Goal: Task Accomplishment & Management: Manage account settings

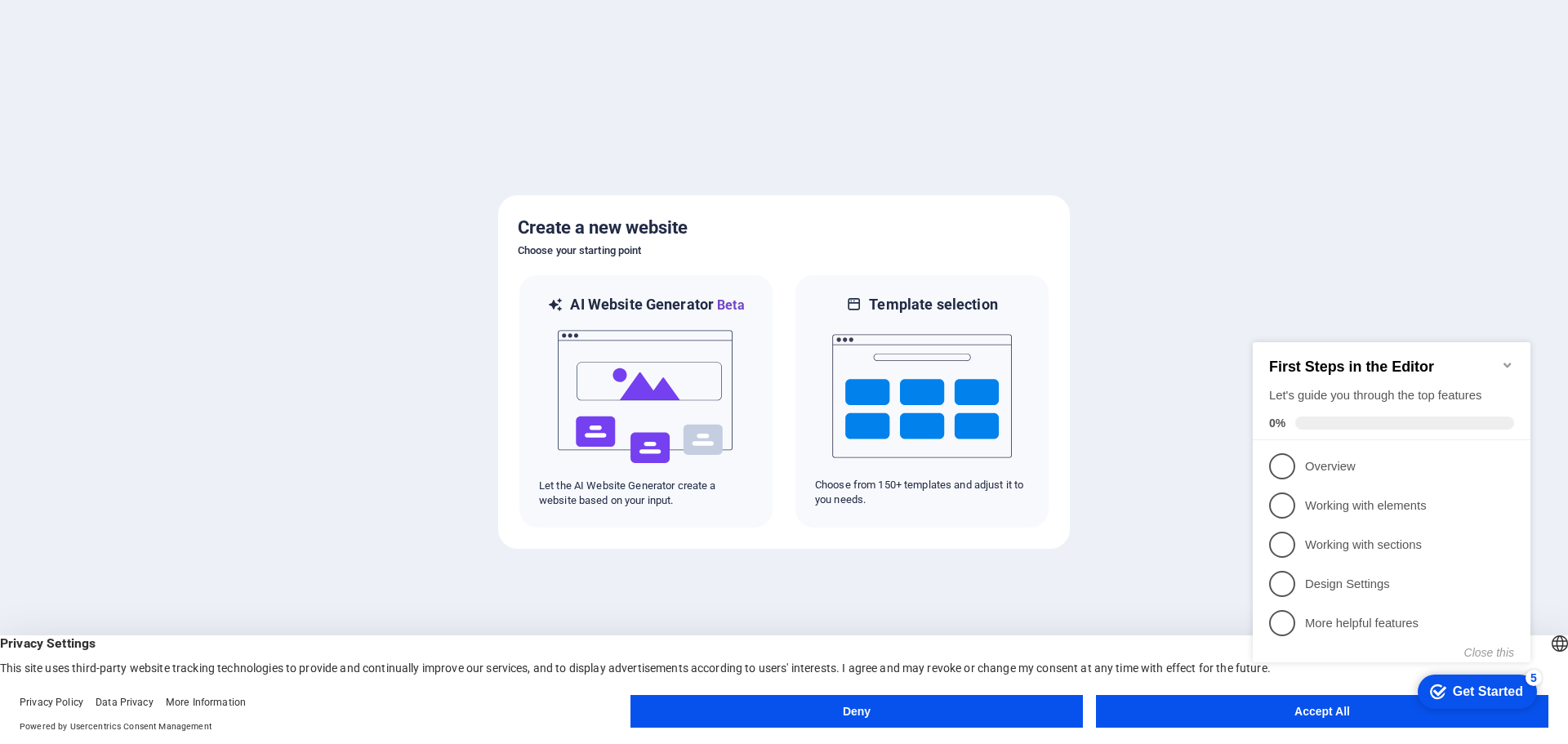
click at [1280, 716] on appcues-checklist "Contextual help checklist present on screen" at bounding box center [1394, 522] width 297 height 393
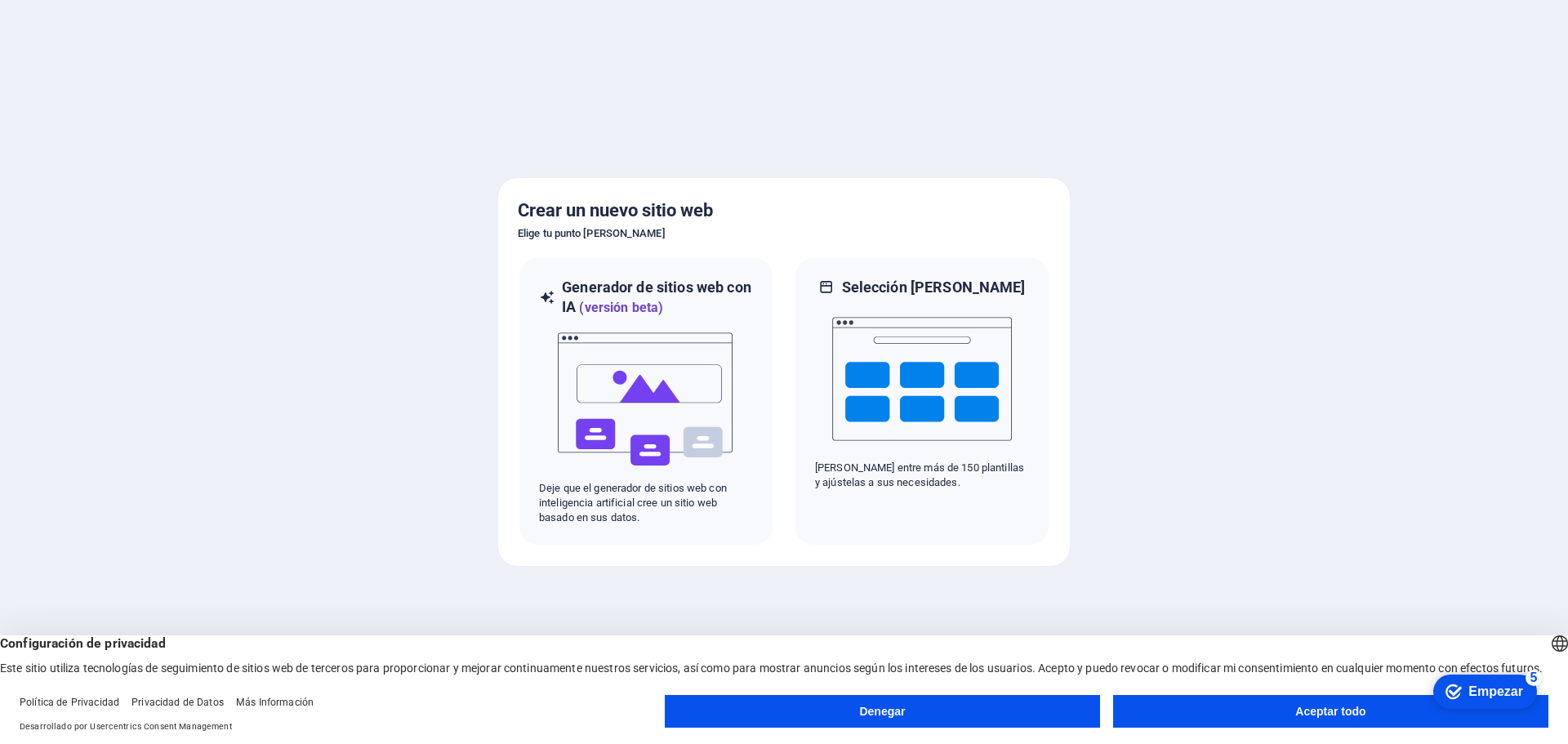
click at [1254, 705] on button "Aceptar todo" at bounding box center [1331, 711] width 435 height 33
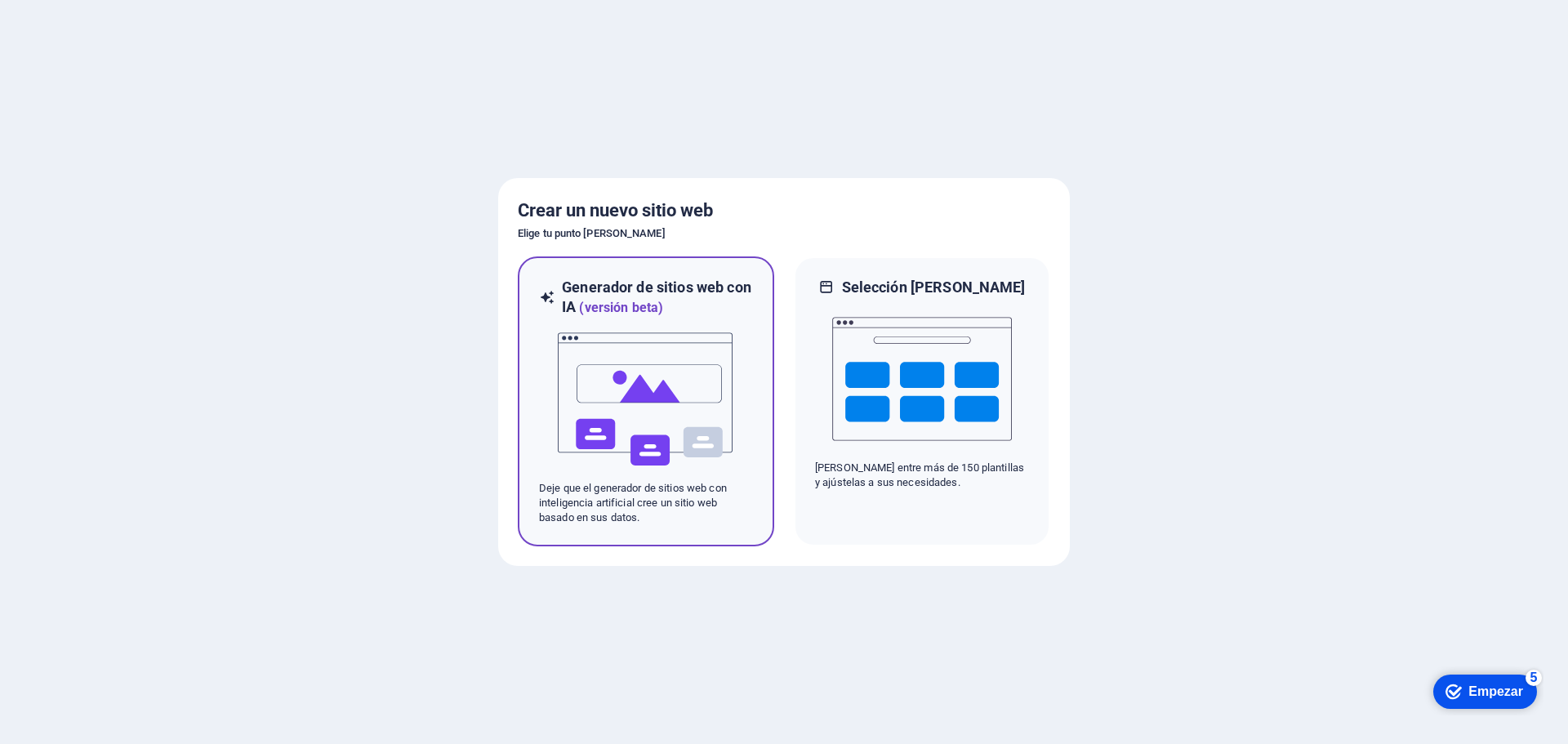
click at [635, 428] on img at bounding box center [646, 399] width 179 height 164
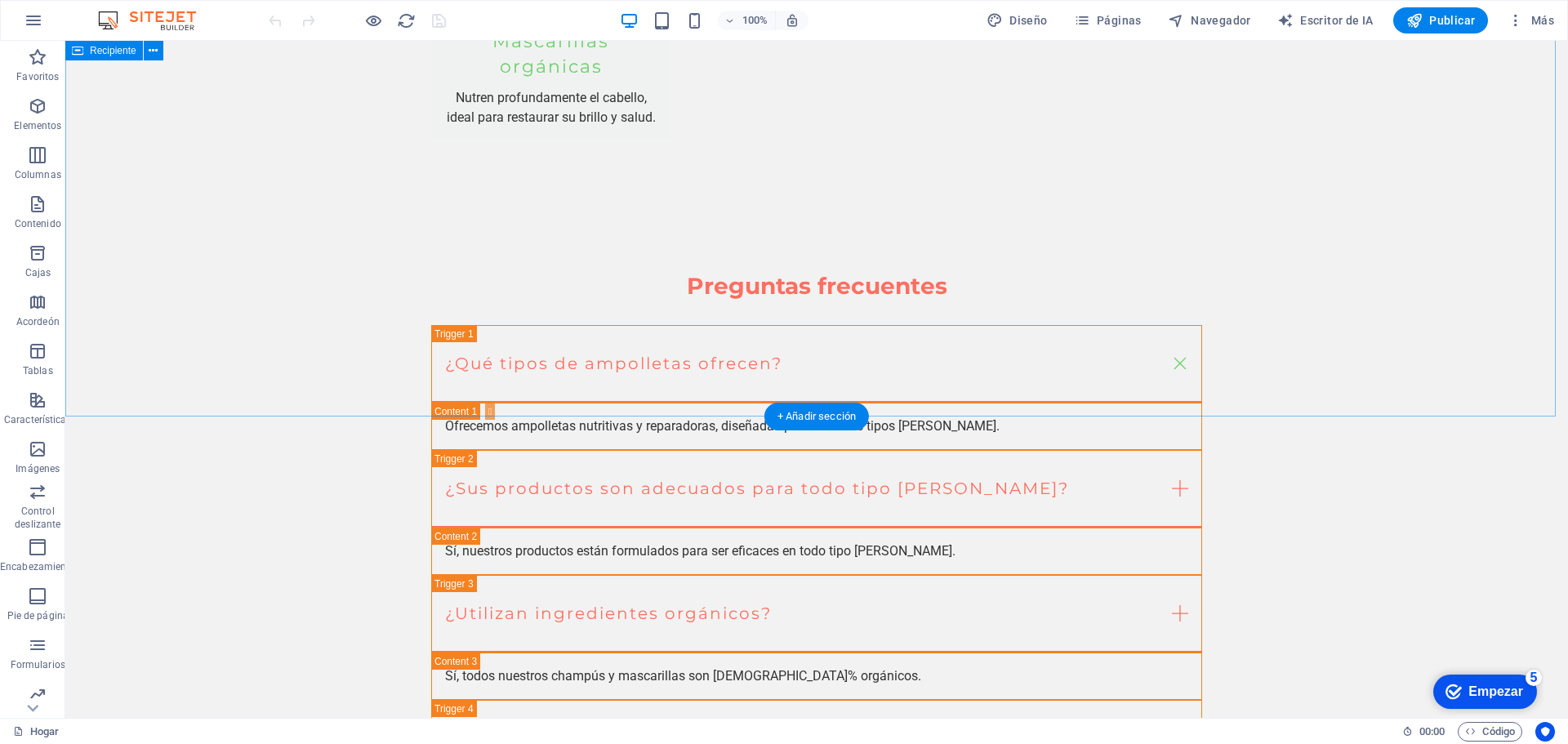
scroll to position [2570, 0]
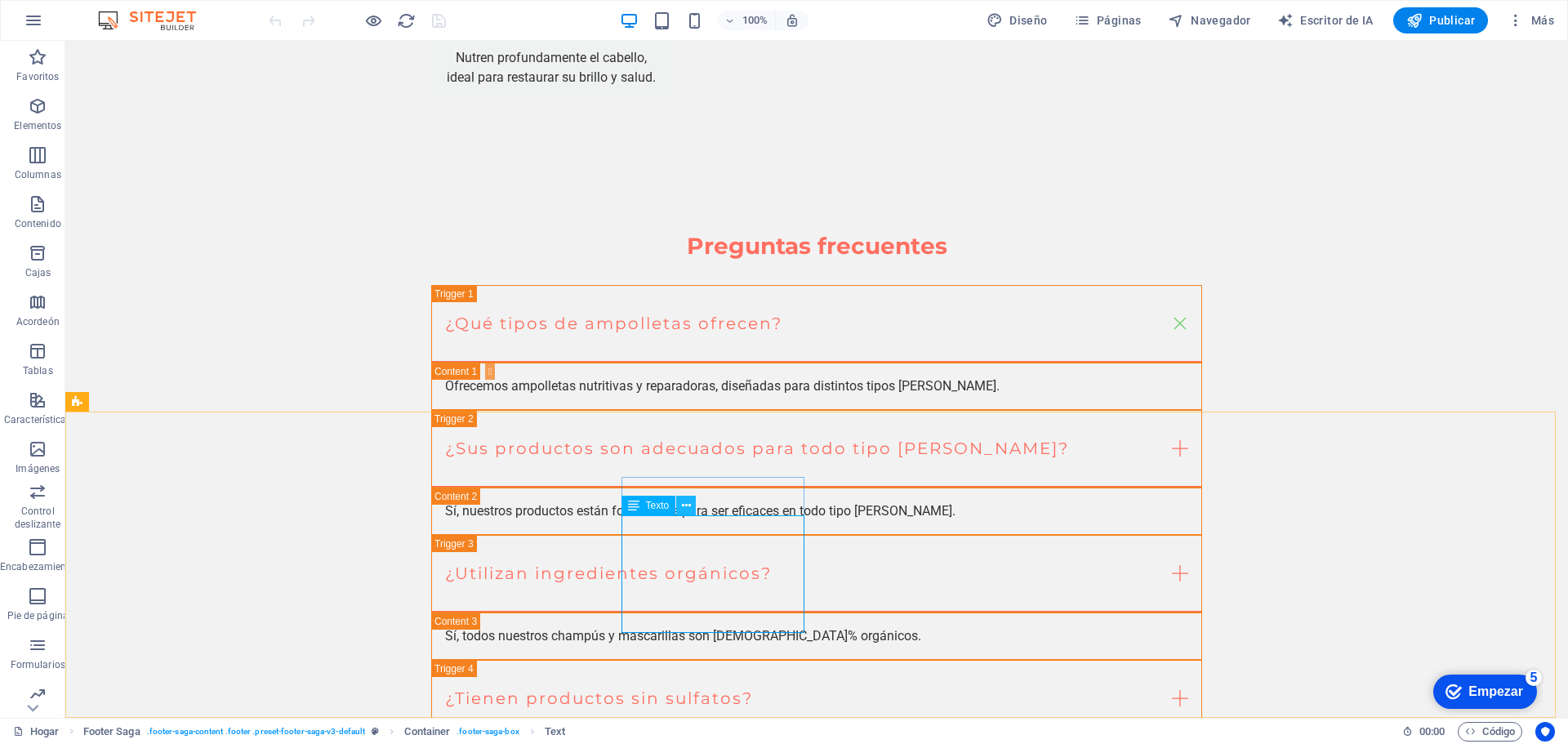
click at [685, 506] on icon at bounding box center [686, 506] width 9 height 17
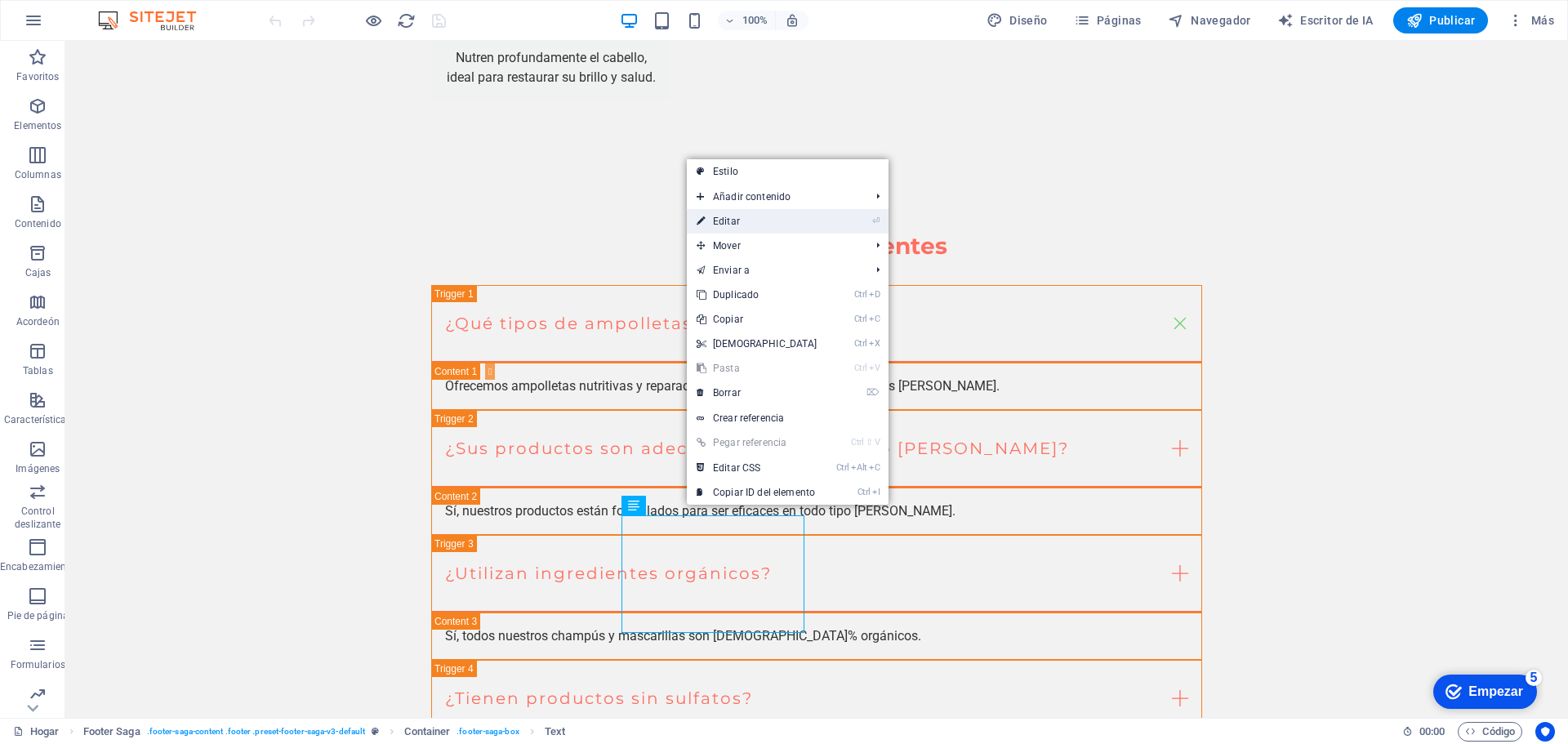
click at [781, 218] on link "⏎ Editar" at bounding box center [757, 221] width 140 height 24
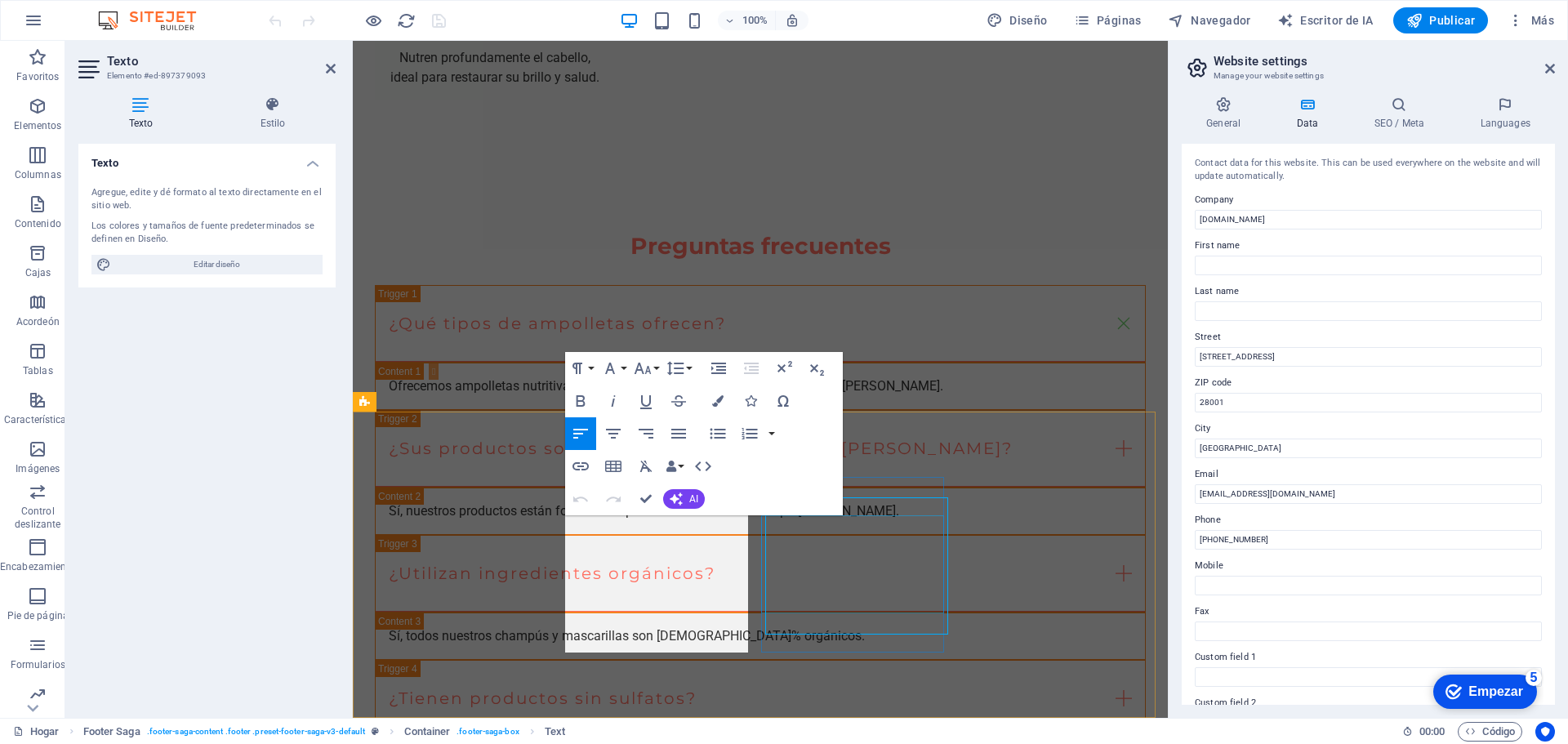
scroll to position [2589, 0]
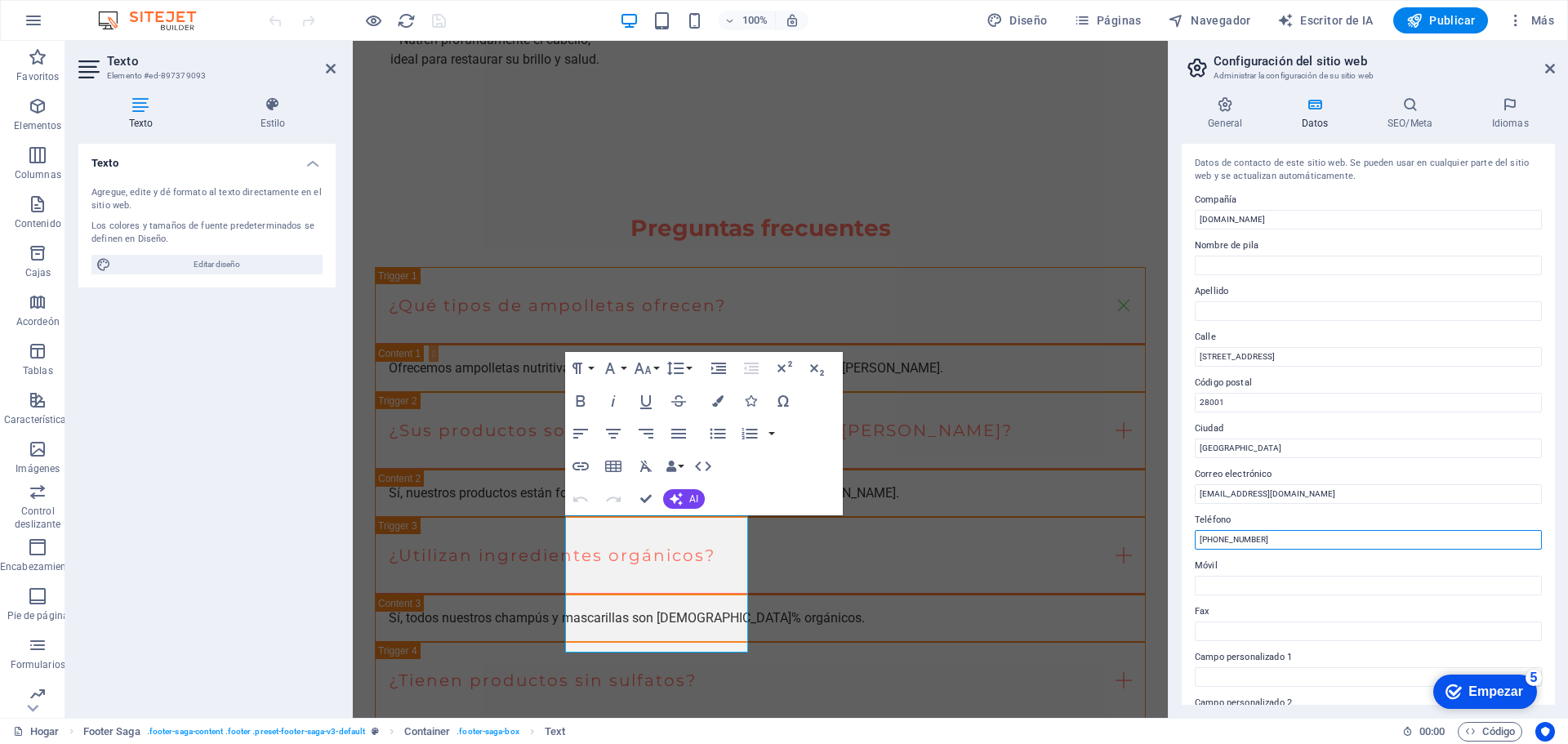
drag, startPoint x: 1280, startPoint y: 540, endPoint x: 1207, endPoint y: 533, distance: 73.3
click at [1207, 533] on input "[PHONE_NUMBER]" at bounding box center [1368, 540] width 347 height 20
type input "[PHONE_NUMBER]"
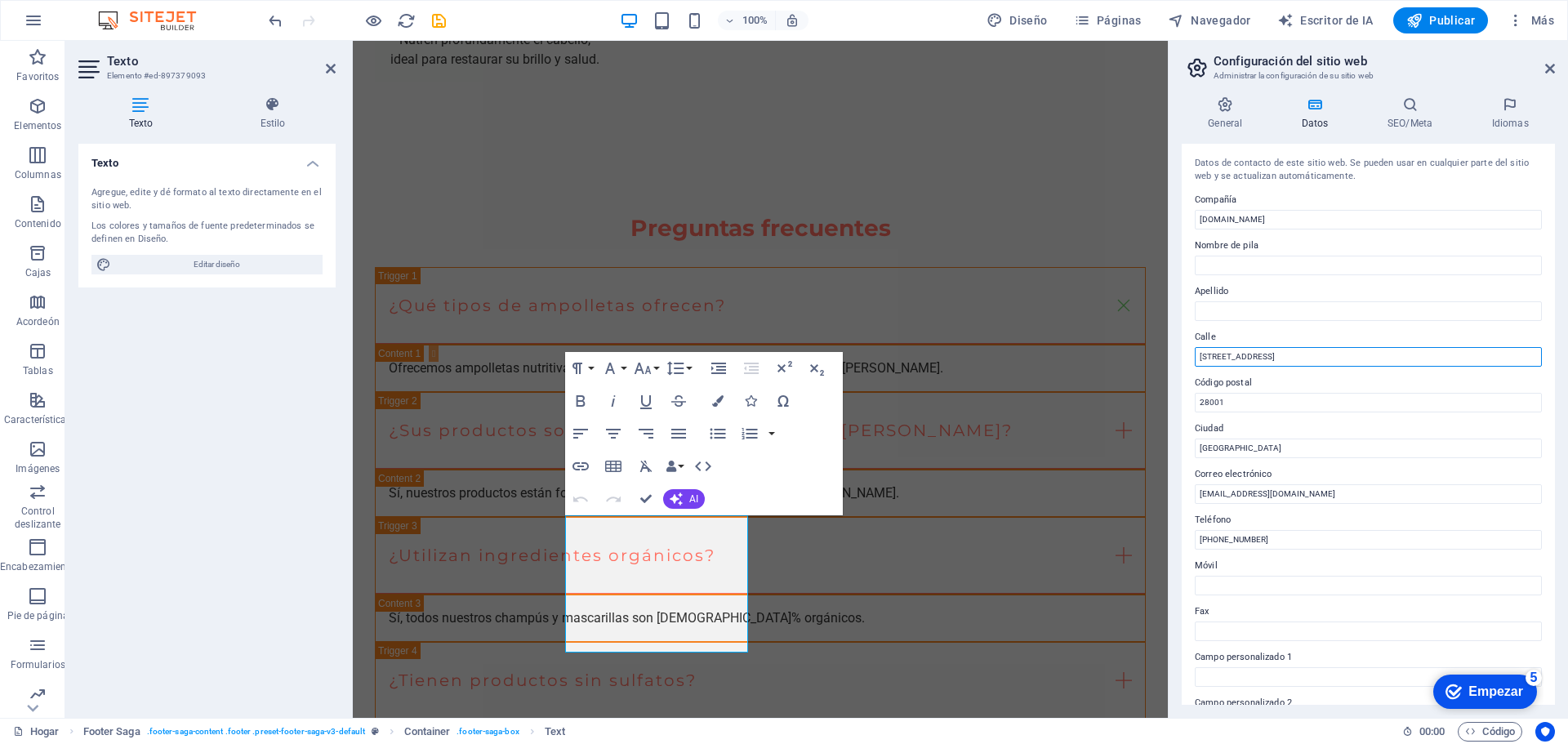
drag, startPoint x: 1659, startPoint y: 394, endPoint x: 1143, endPoint y: 335, distance: 519.4
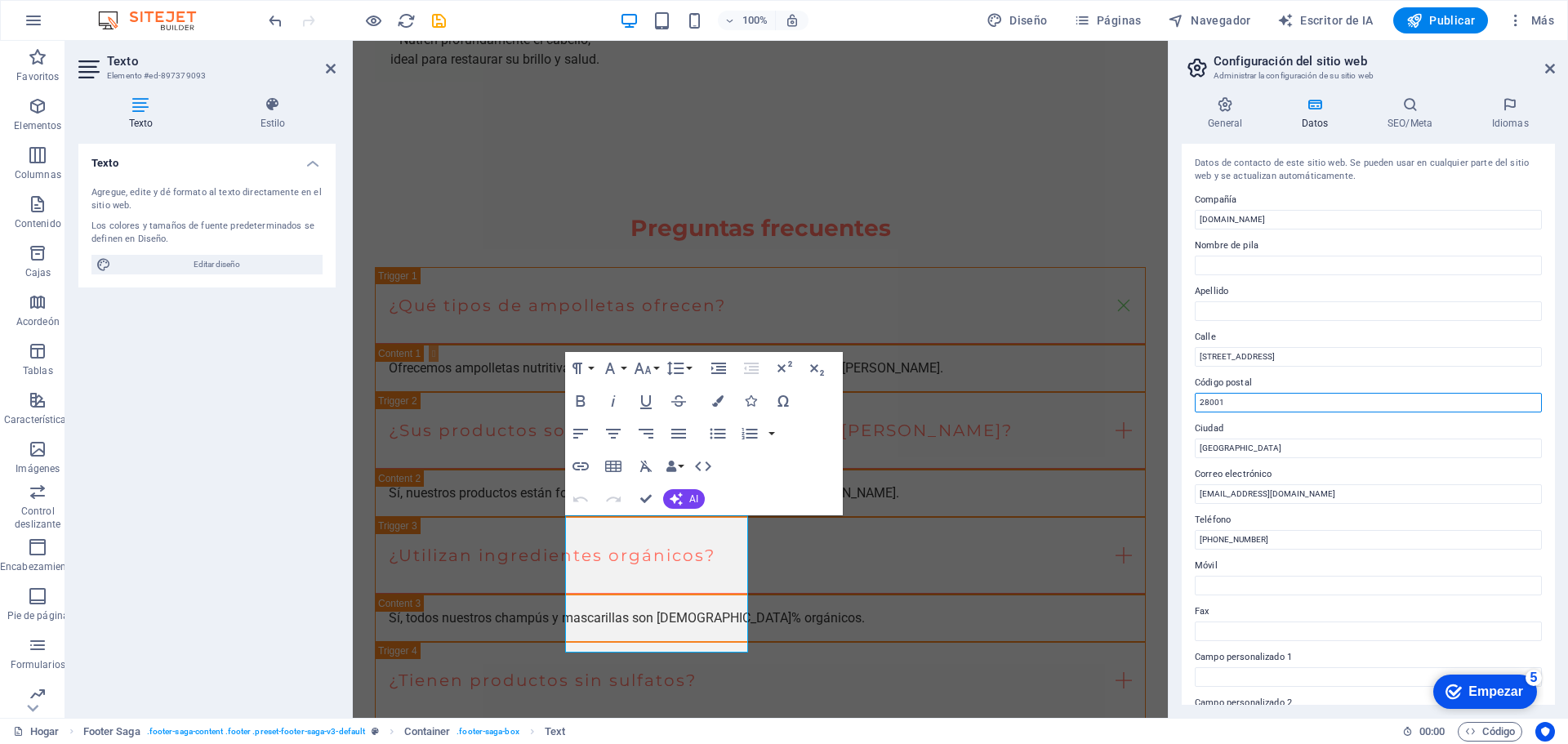
drag, startPoint x: 1248, startPoint y: 399, endPoint x: 1192, endPoint y: 403, distance: 56.1
click at [1192, 403] on div "Datos de contacto de este sitio web. Se pueden usar en cualquier parte del siti…" at bounding box center [1368, 424] width 373 height 560
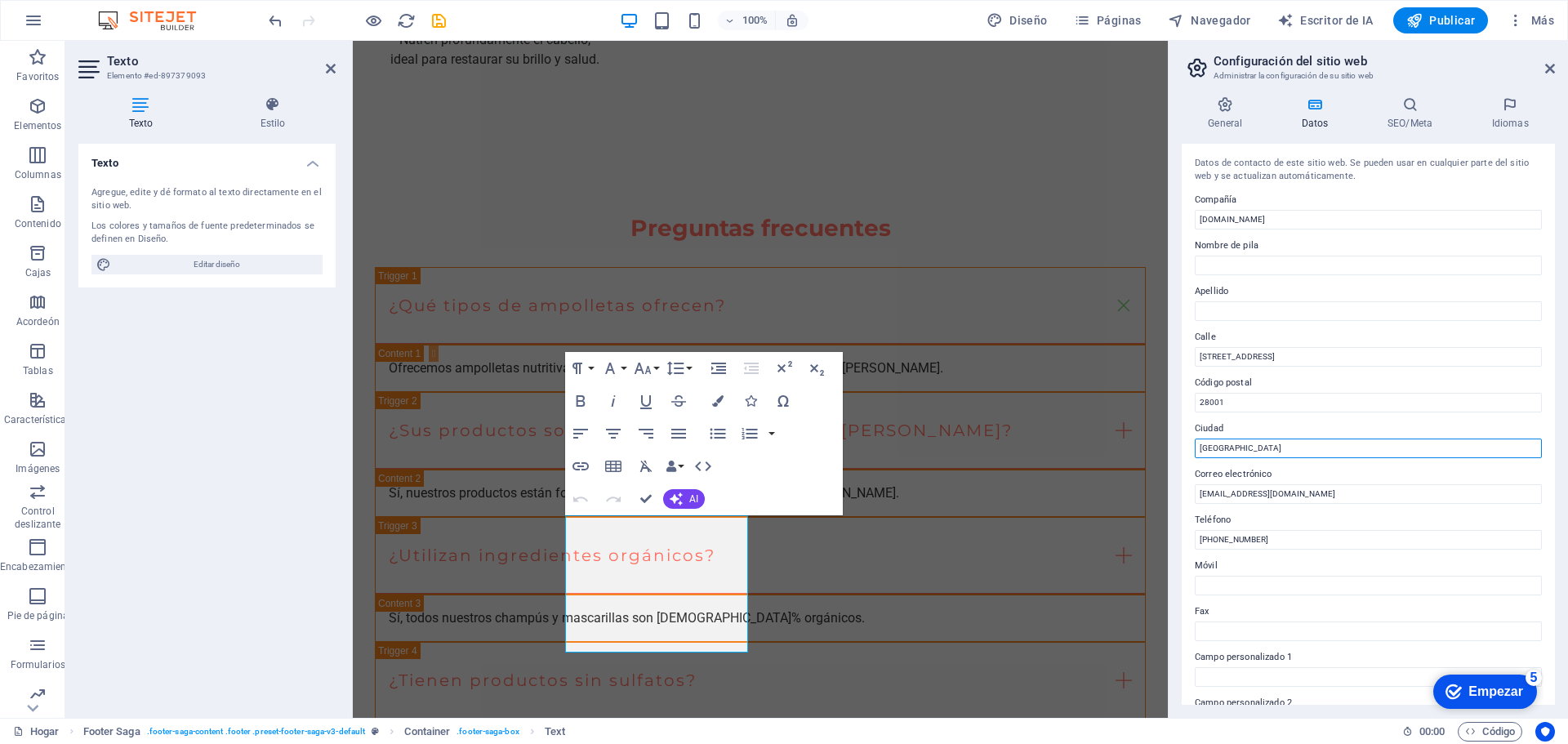
drag, startPoint x: 1232, startPoint y: 443, endPoint x: 1199, endPoint y: 447, distance: 33.2
click at [1199, 447] on input "[GEOGRAPHIC_DATA]" at bounding box center [1368, 448] width 347 height 20
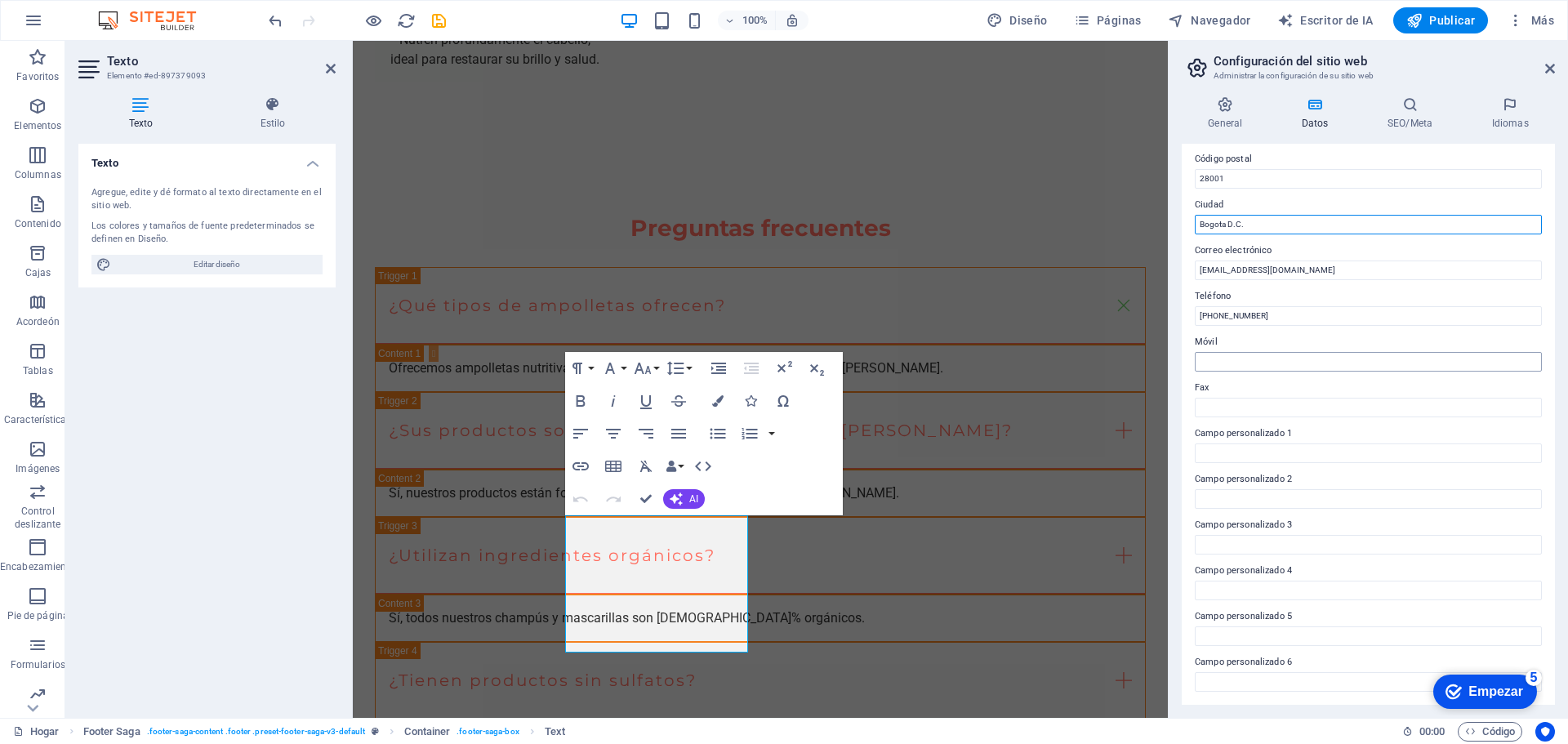
scroll to position [0, 0]
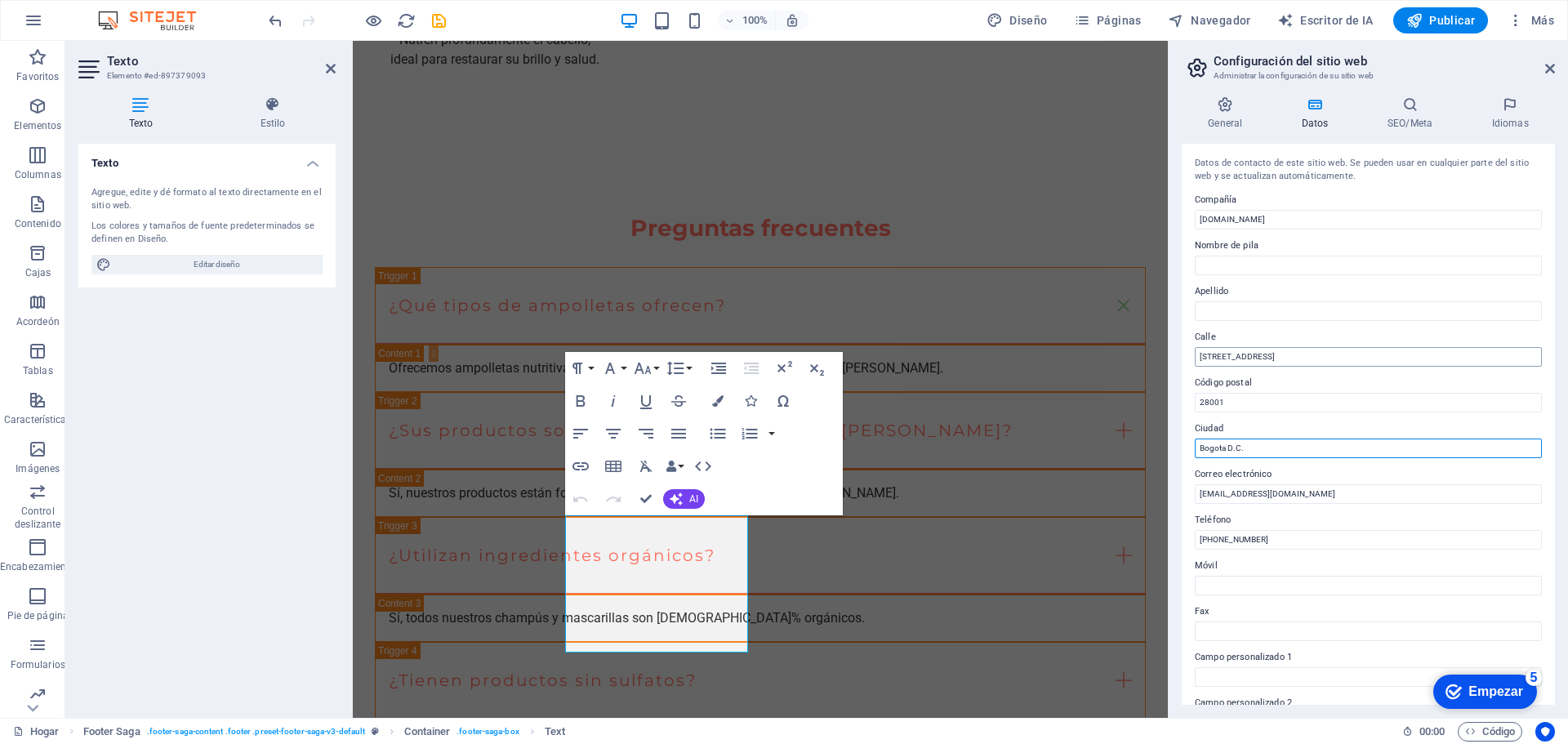
type input "Bogota D.C."
drag, startPoint x: 1292, startPoint y: 356, endPoint x: 1189, endPoint y: 356, distance: 103.0
click at [1189, 356] on div "Datos de contacto de este sitio web. Se pueden usar en cualquier parte del siti…" at bounding box center [1368, 424] width 373 height 560
type input "Bogota D.C."
click at [1221, 493] on input "[EMAIL_ADDRESS][DOMAIN_NAME]" at bounding box center [1368, 493] width 347 height 20
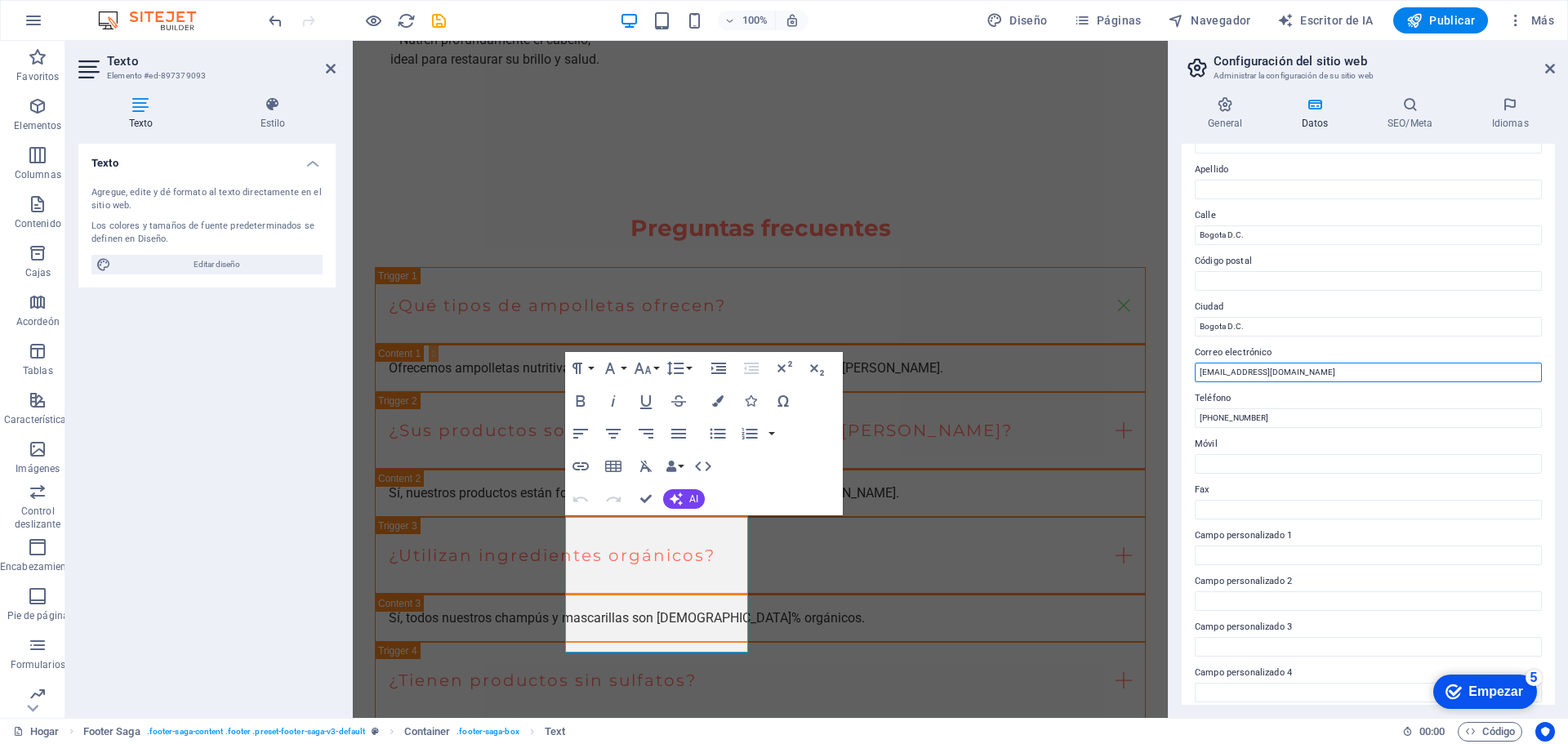
scroll to position [164, 0]
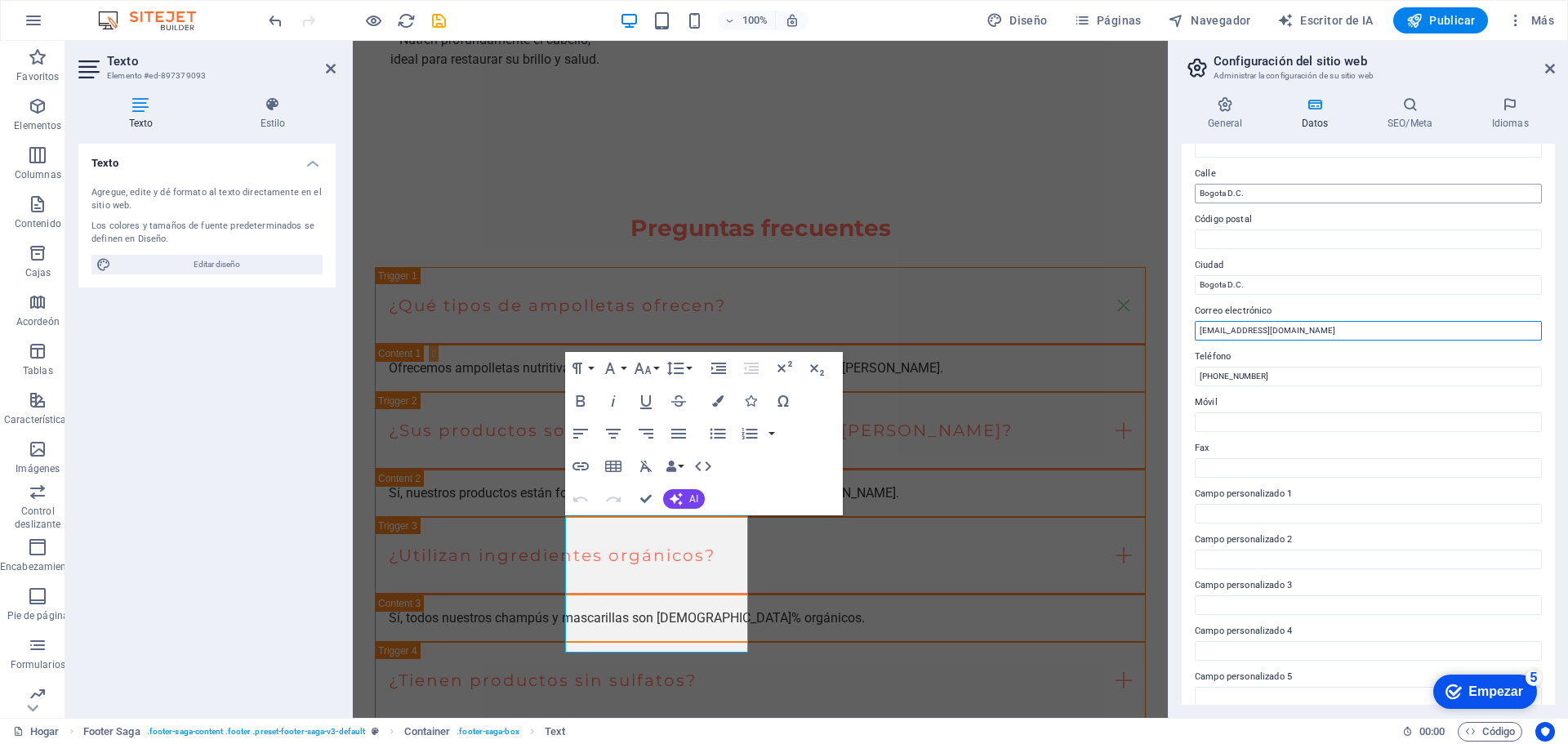
type input "[EMAIL_ADDRESS][DOMAIN_NAME]"
drag, startPoint x: 1650, startPoint y: 238, endPoint x: 1103, endPoint y: 162, distance: 552.3
click at [1484, 692] on font "Empezar" at bounding box center [1496, 691] width 55 height 14
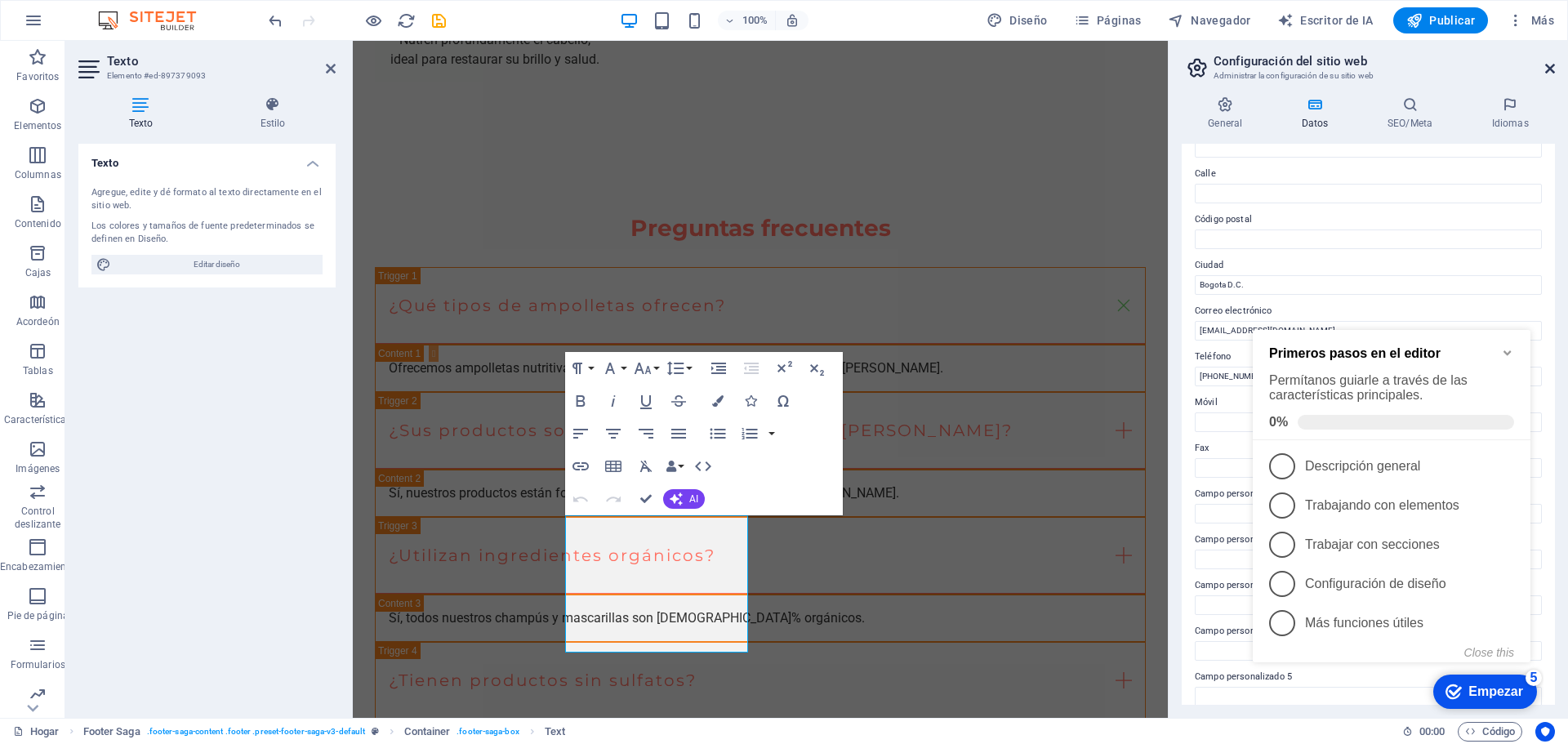
drag, startPoint x: 1550, startPoint y: 63, endPoint x: 1082, endPoint y: 78, distance: 468.2
click at [1550, 63] on icon at bounding box center [1550, 68] width 10 height 13
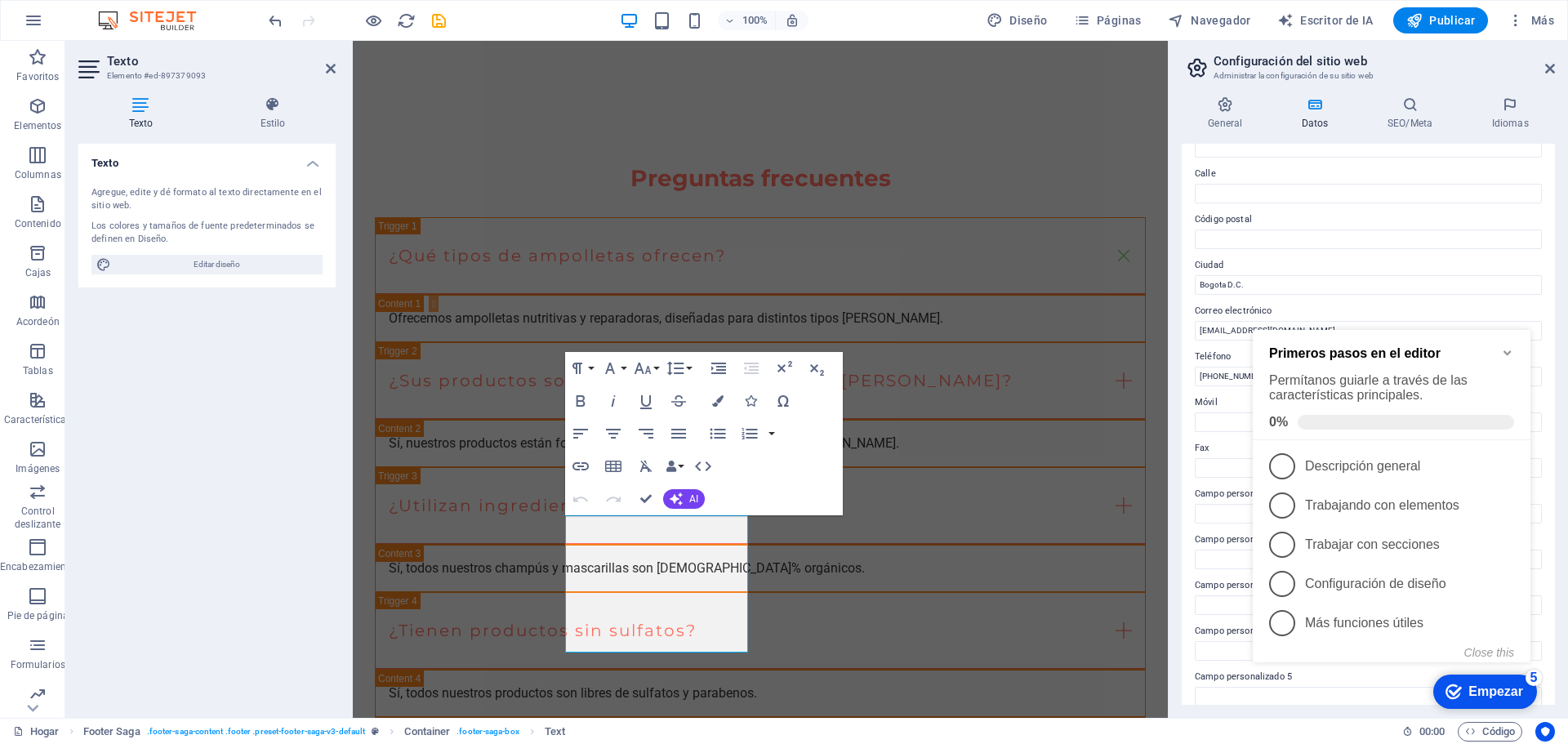
scroll to position [2570, 0]
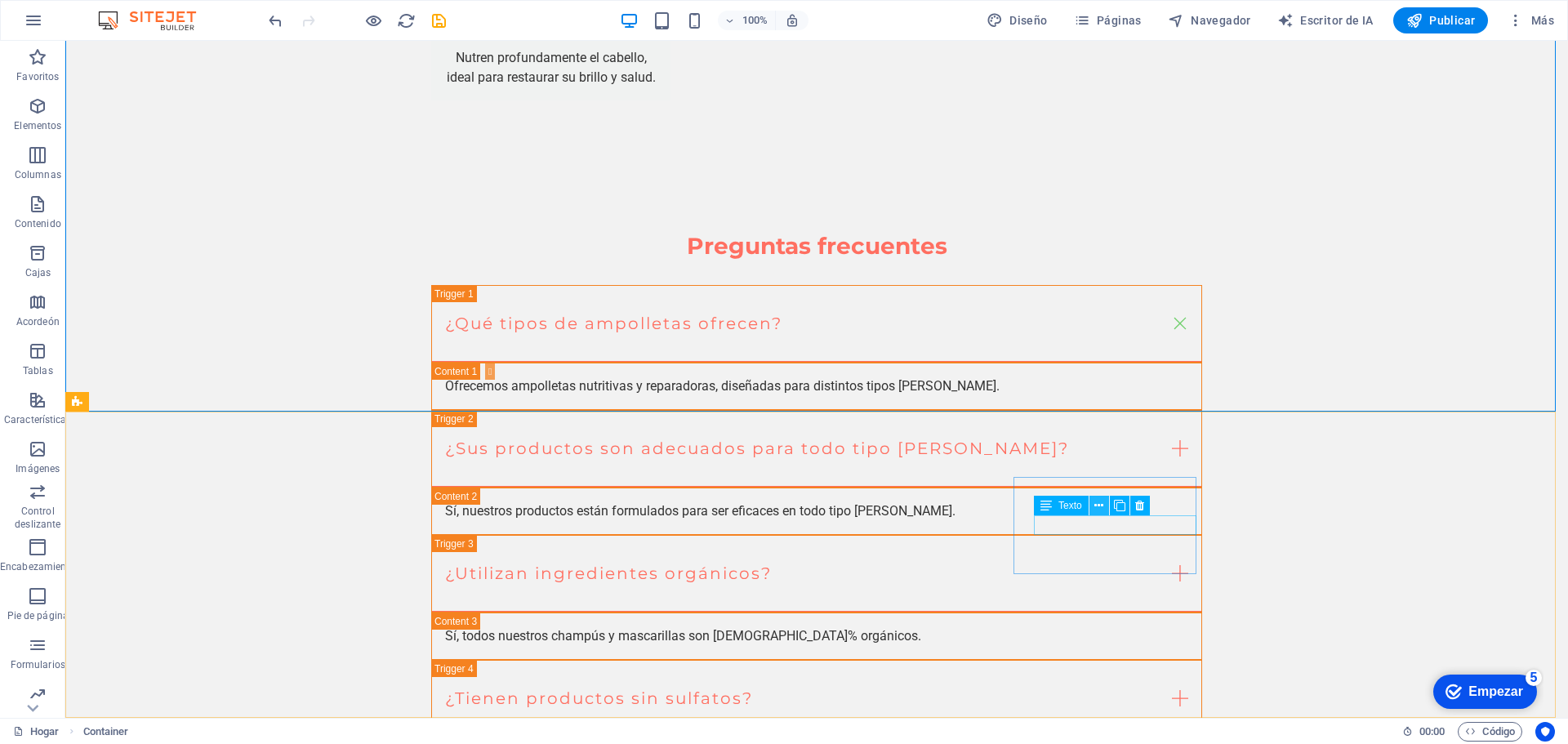
click at [1100, 506] on icon at bounding box center [1099, 506] width 9 height 17
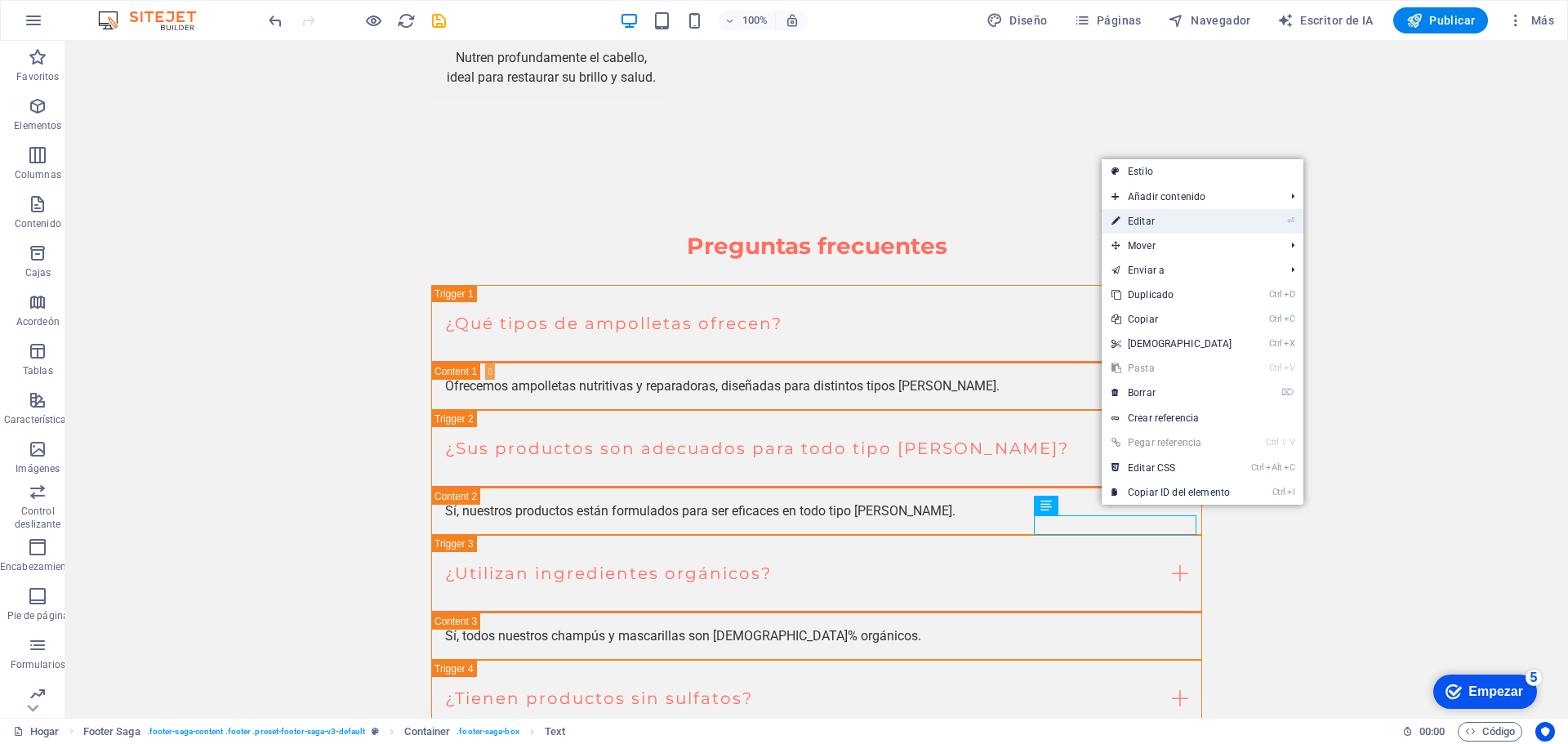
click at [1174, 220] on link "⏎ Editar" at bounding box center [1171, 221] width 140 height 24
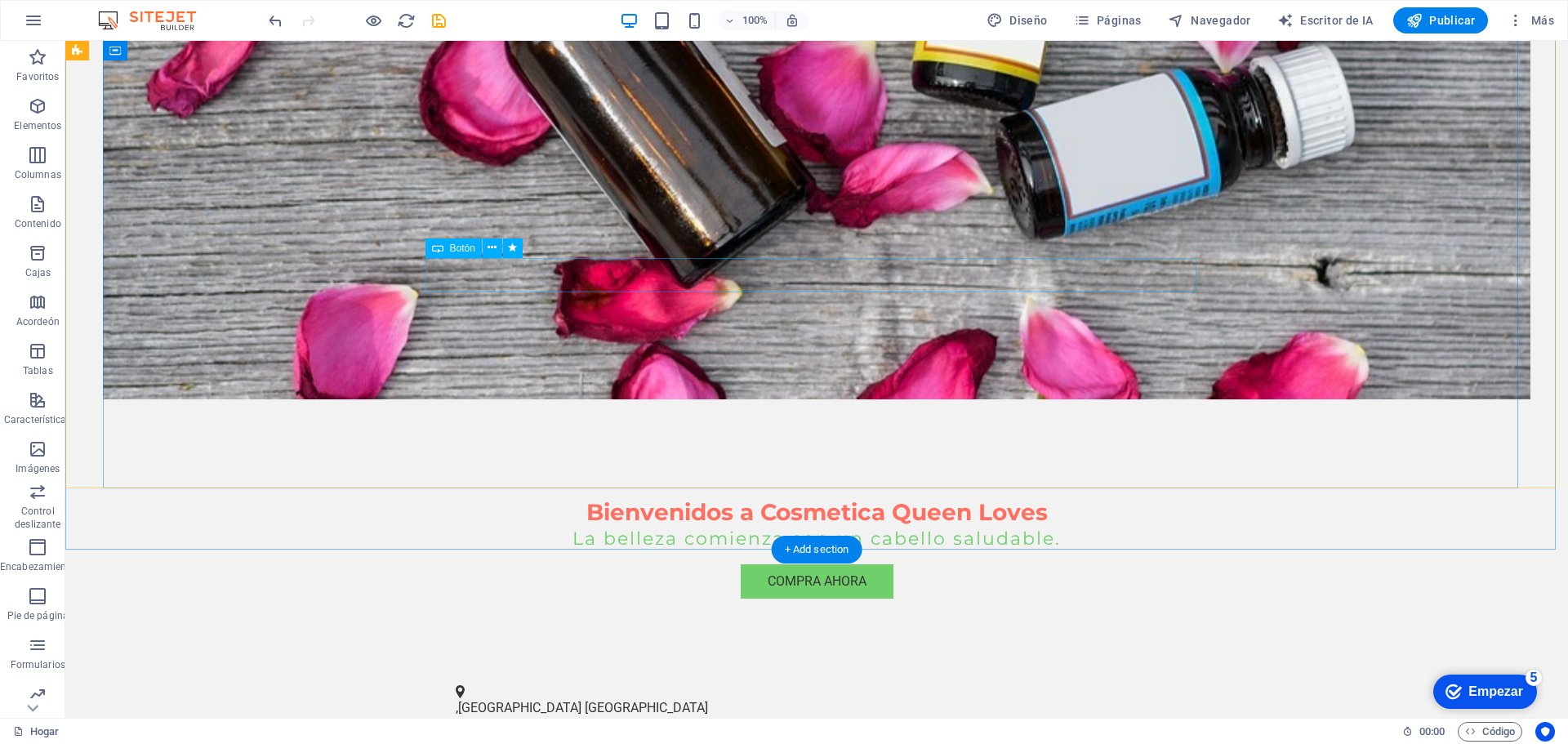
scroll to position [0, 0]
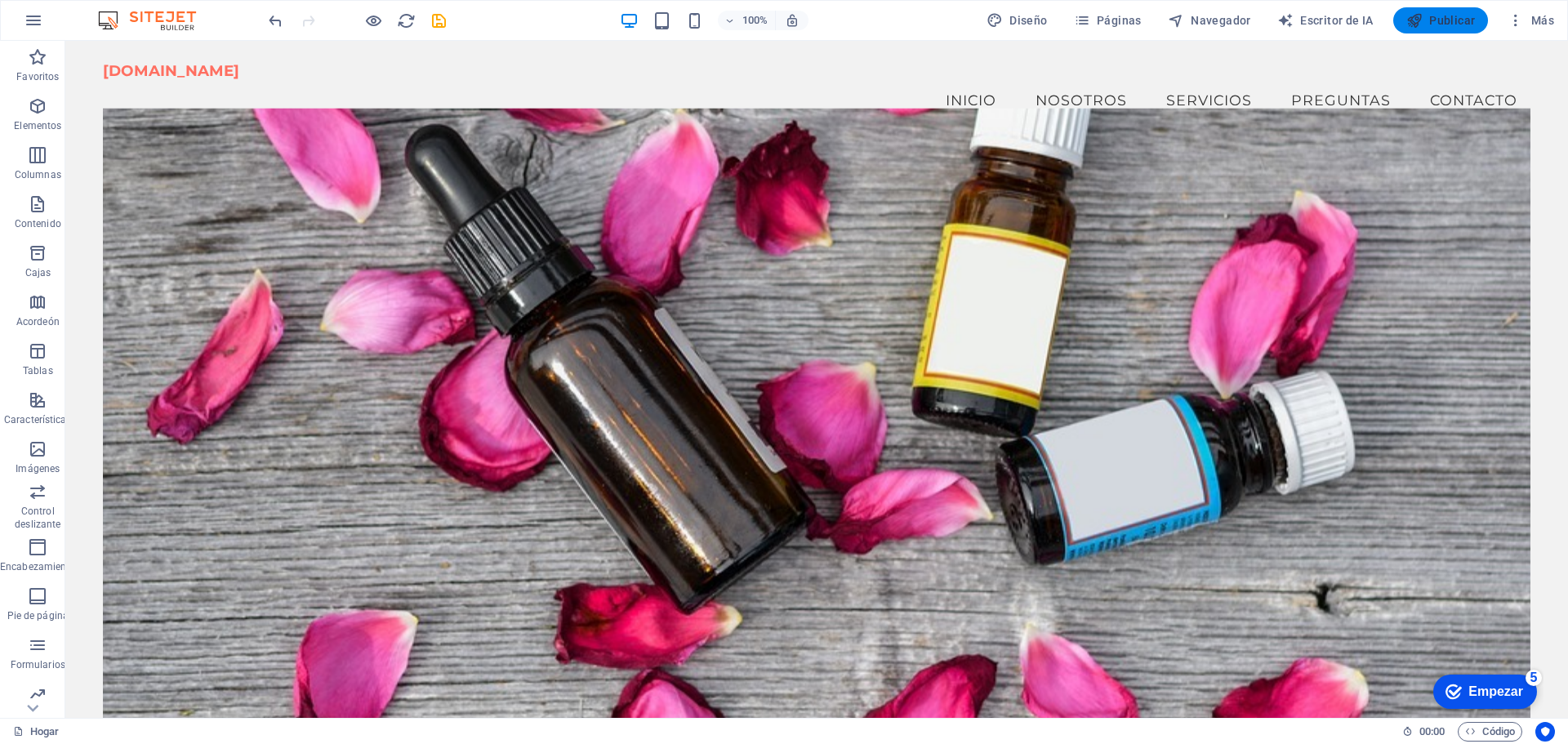
click at [1438, 20] on font "Publicar" at bounding box center [1452, 20] width 46 height 13
